Goal: Find specific page/section: Find specific page/section

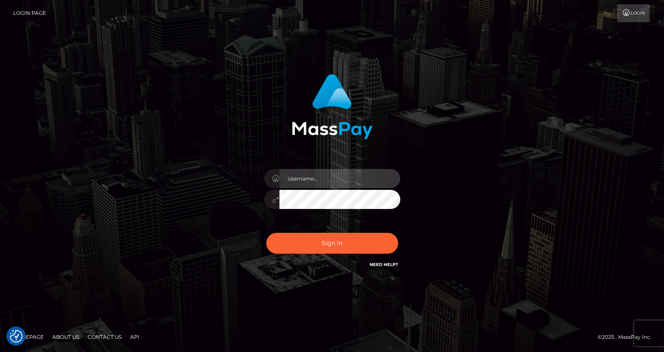
type input "Lou Jacobée"
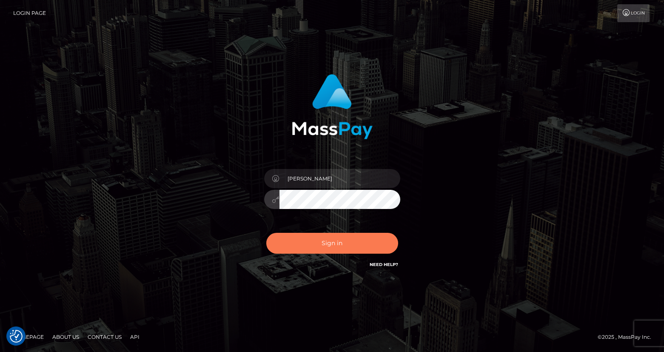
click at [324, 238] on button "Sign in" at bounding box center [332, 243] width 132 height 21
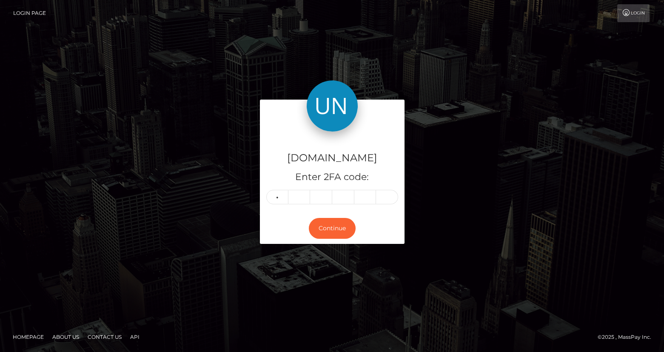
type input "5"
type input "0"
type input "6"
type input "8"
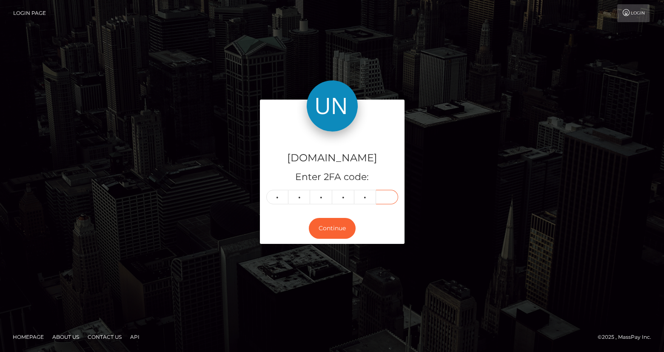
type input "5"
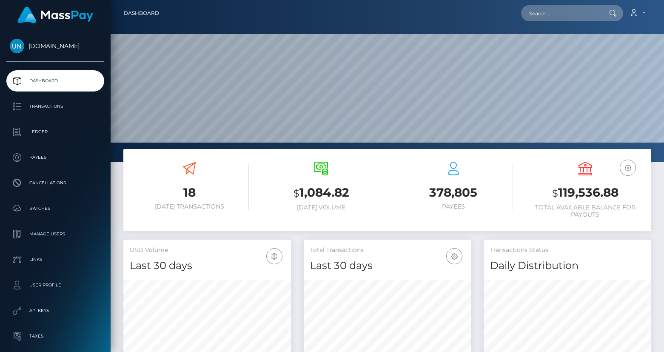
scroll to position [150, 167]
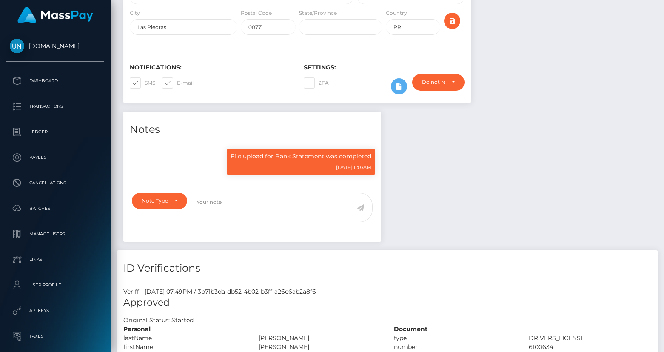
scroll to position [542, 0]
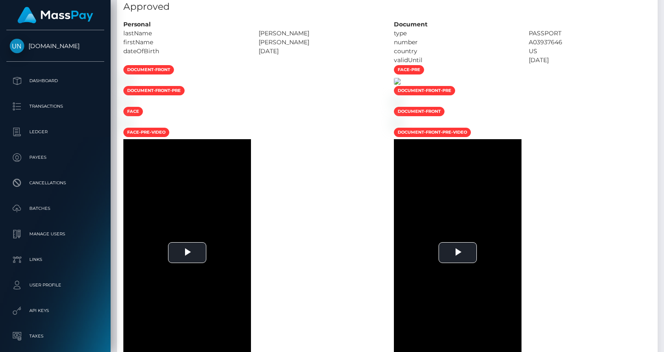
scroll to position [441, 0]
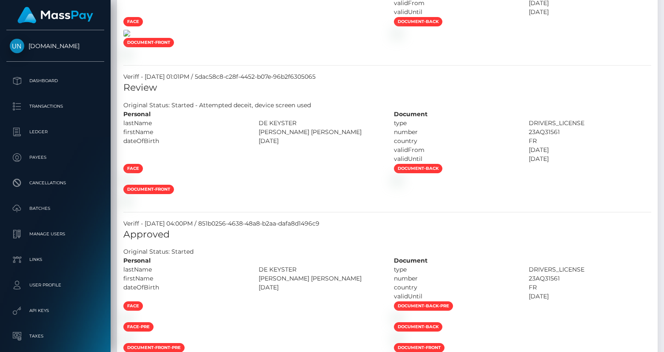
scroll to position [102, 167]
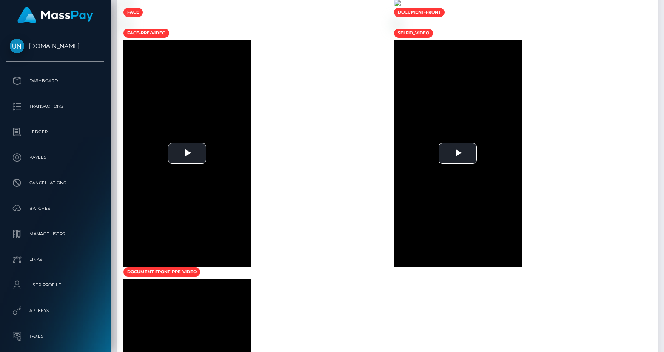
scroll to position [538, 0]
